Goal: Manage account settings

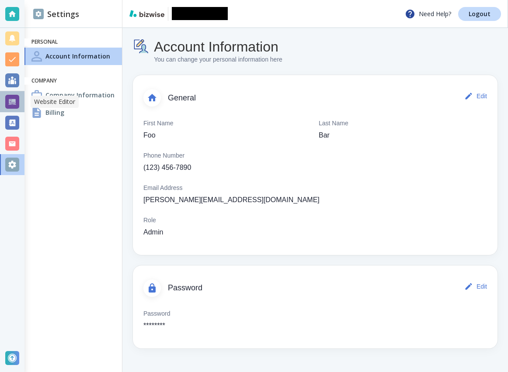
click at [16, 99] on div at bounding box center [12, 102] width 14 height 14
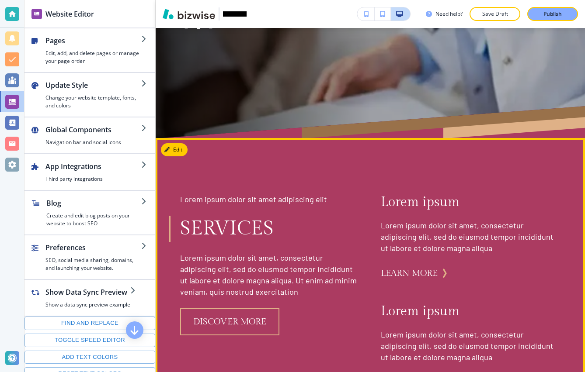
scroll to position [407, 0]
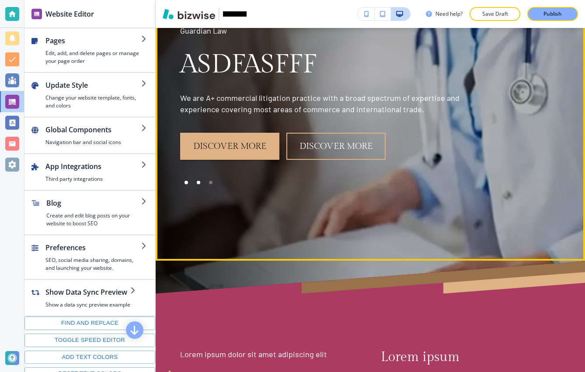
click at [190, 180] on div at bounding box center [186, 183] width 12 height 12
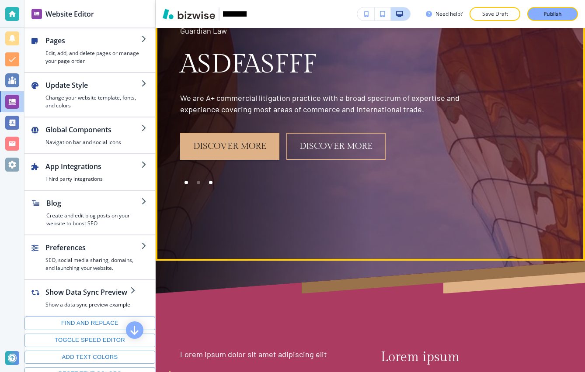
click at [207, 181] on div at bounding box center [211, 183] width 12 height 12
